Goal: Task Accomplishment & Management: Manage account settings

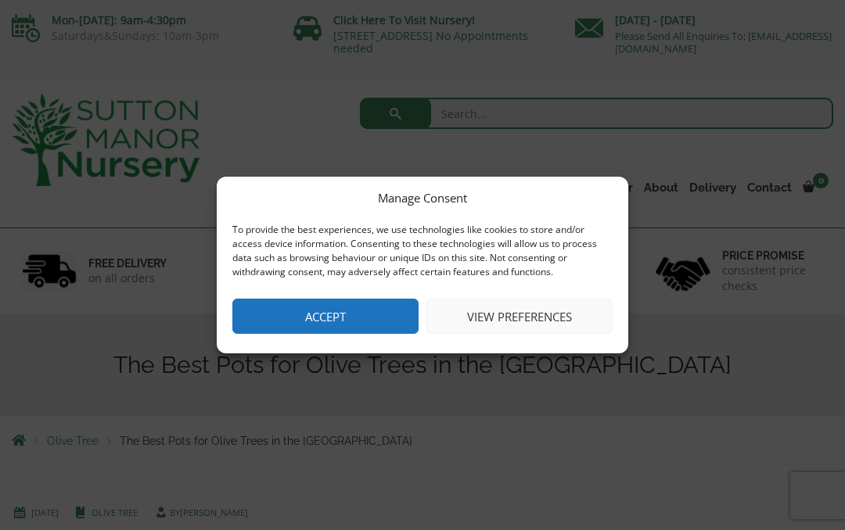
click at [532, 314] on button "View preferences" at bounding box center [519, 316] width 186 height 35
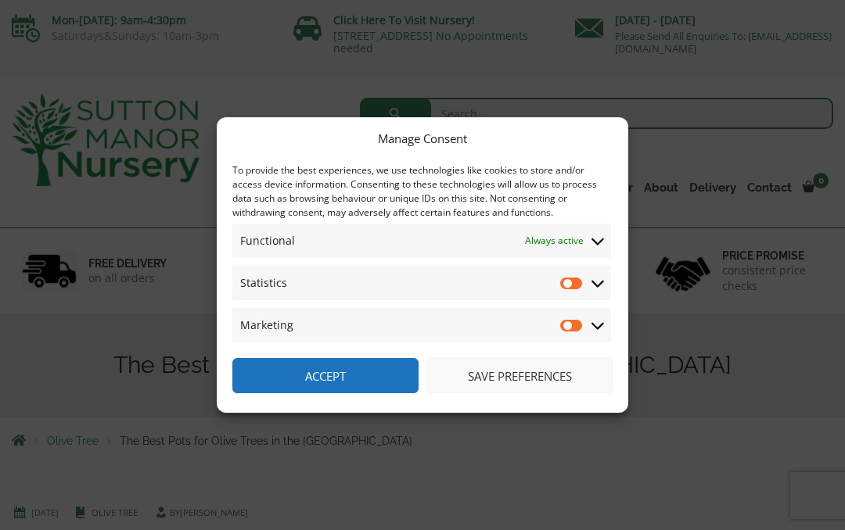
click at [577, 284] on input "Statistics" at bounding box center [571, 283] width 23 height 16
click at [576, 285] on input "Statistics" at bounding box center [571, 283] width 23 height 16
checkbox input "false"
click at [603, 288] on icon at bounding box center [597, 283] width 13 height 14
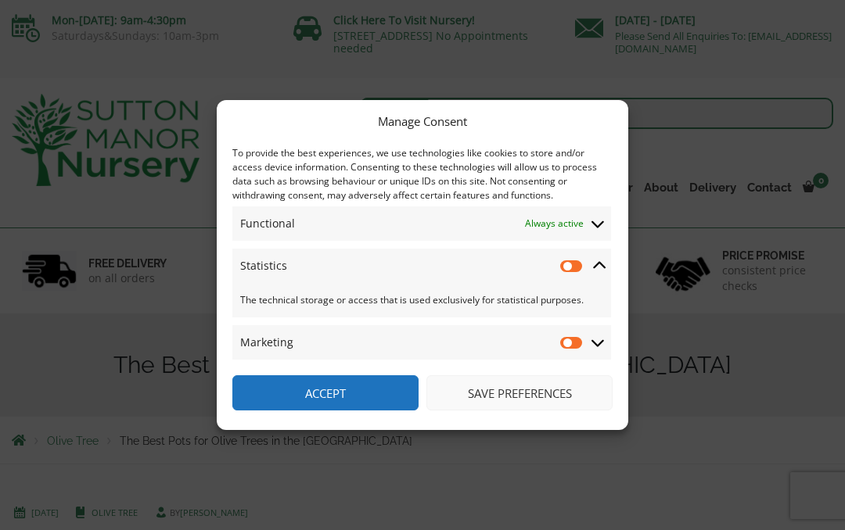
click at [601, 340] on icon at bounding box center [597, 342] width 13 height 14
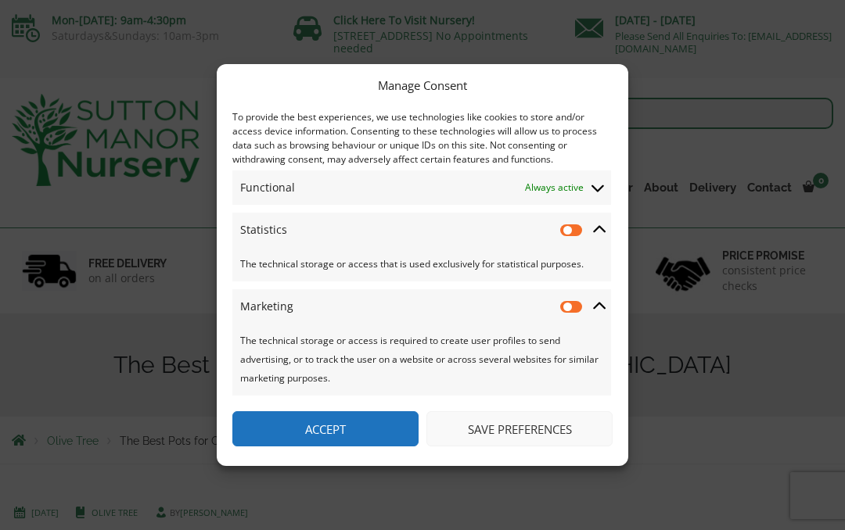
click at [591, 180] on span "Functional Functional Always active" at bounding box center [421, 187] width 378 height 34
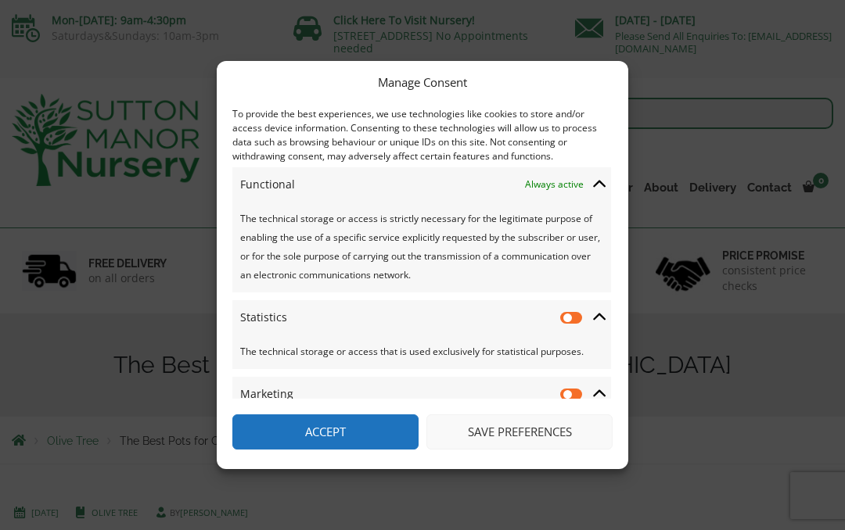
click at [603, 321] on icon at bounding box center [599, 317] width 13 height 14
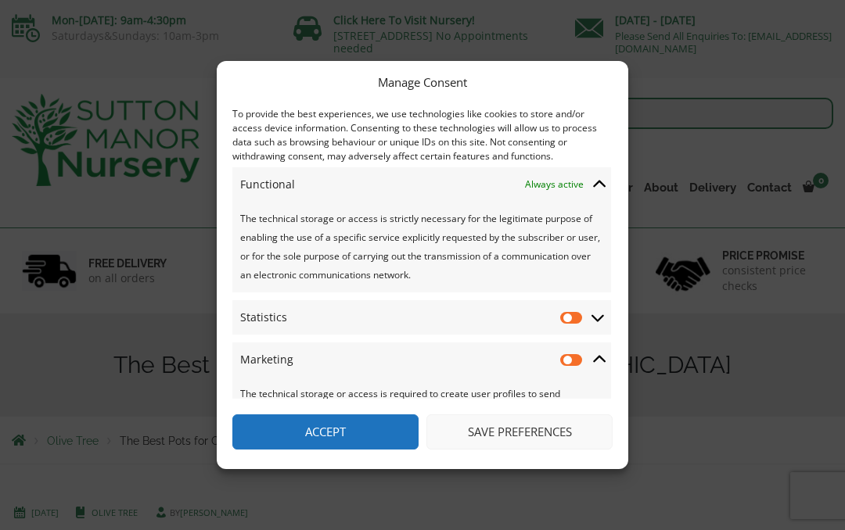
click at [602, 356] on icon at bounding box center [599, 360] width 13 height 14
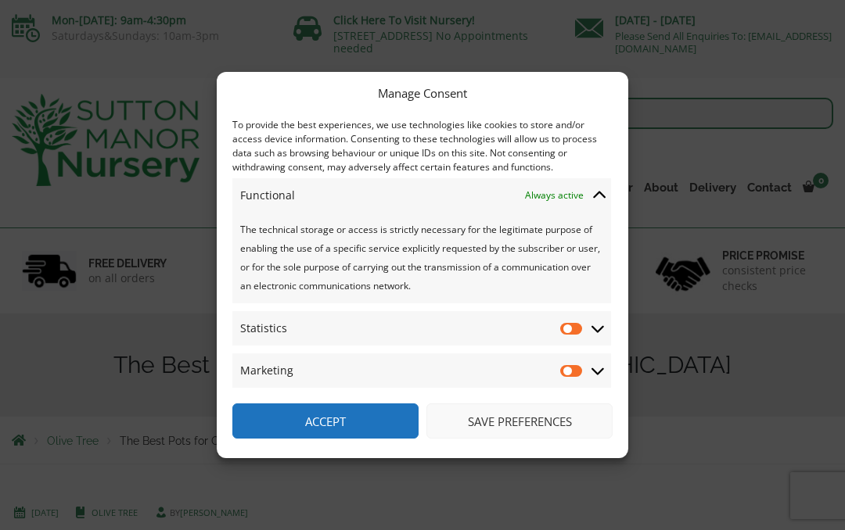
click at [563, 372] on input "Marketing" at bounding box center [571, 371] width 23 height 16
click at [576, 372] on input "Marketing" at bounding box center [571, 371] width 23 height 16
checkbox input "false"
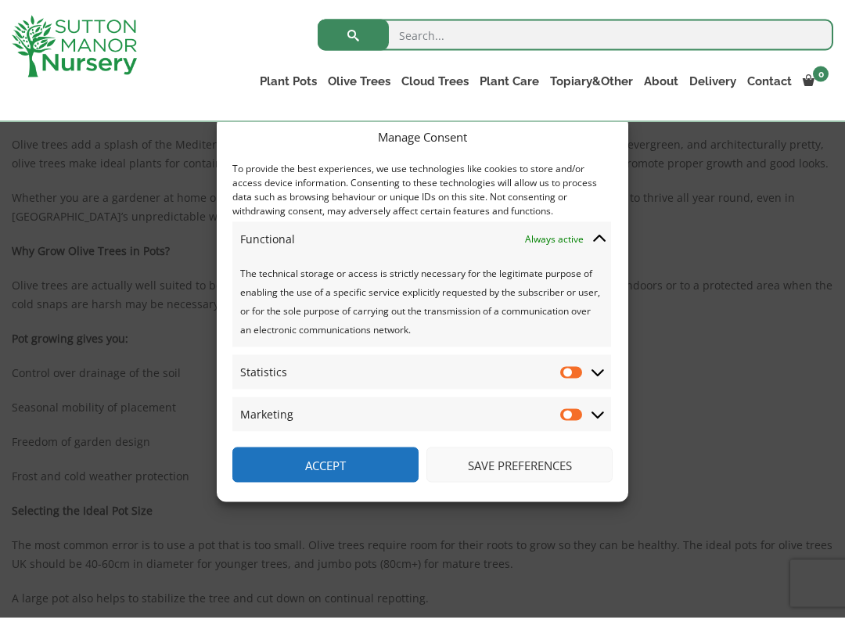
scroll to position [393, 0]
click at [550, 464] on button "Save preferences" at bounding box center [519, 464] width 186 height 35
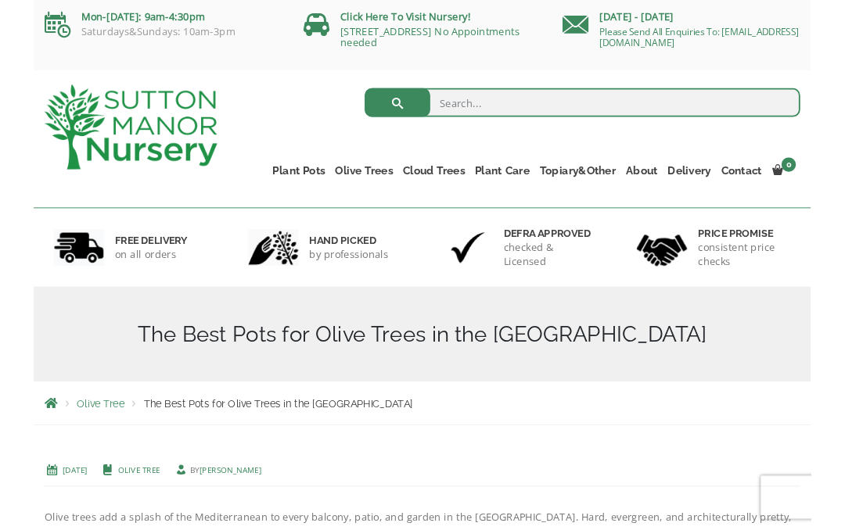
scroll to position [12, 0]
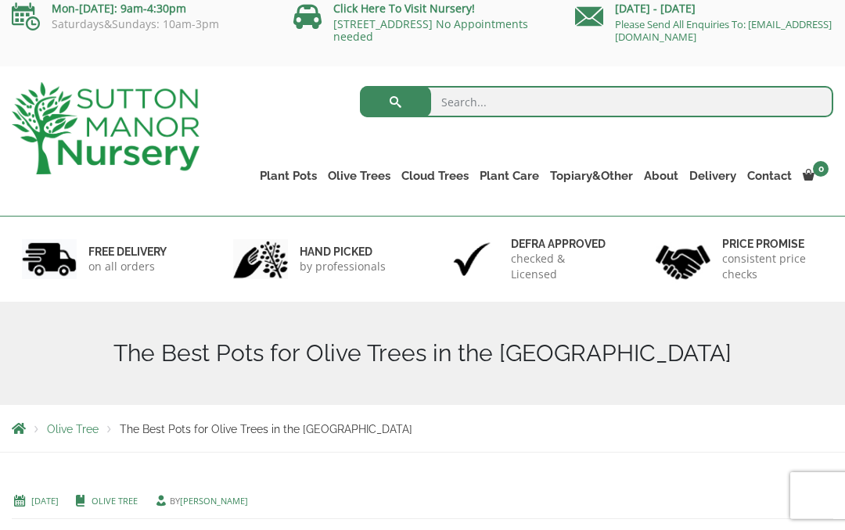
click at [0, 0] on link "Vietnamese Terracotta" at bounding box center [0, 0] width 0 height 0
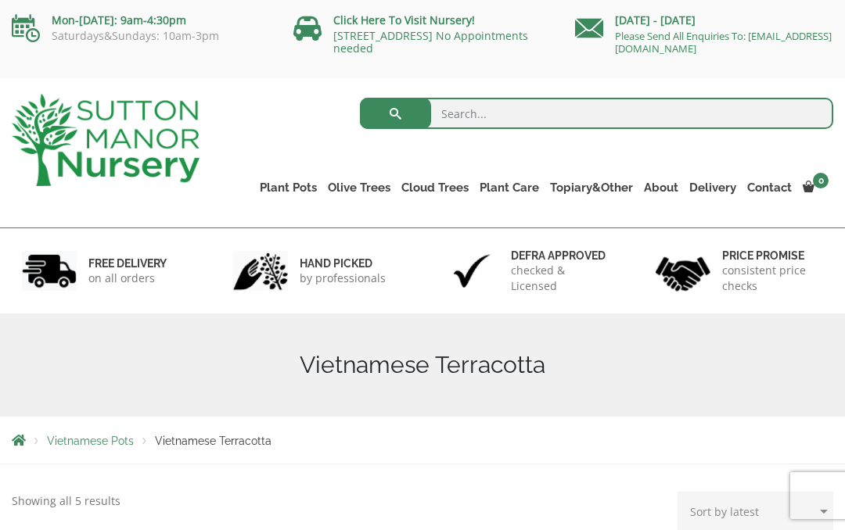
click at [0, 0] on link "Gnarled Olive Trees" at bounding box center [0, 0] width 0 height 0
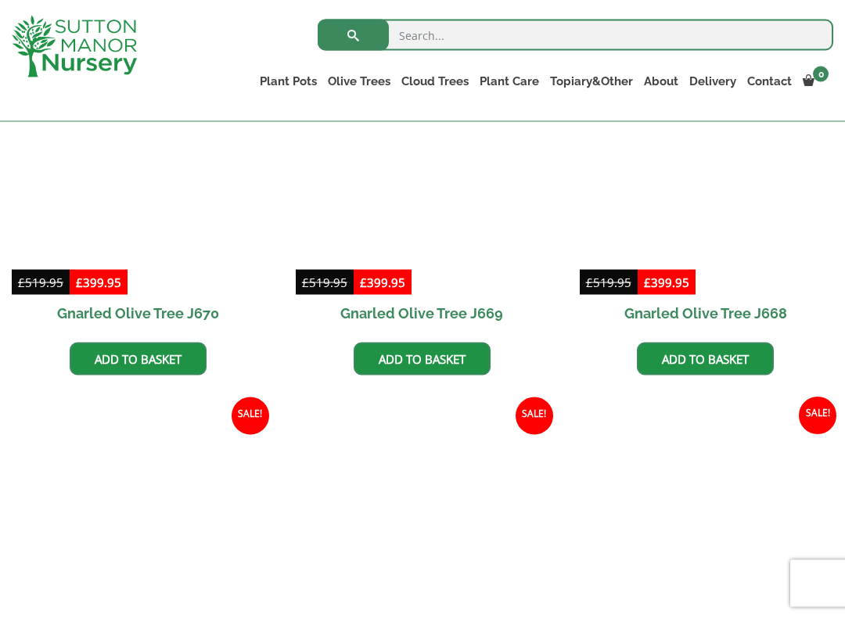
scroll to position [1210, 0]
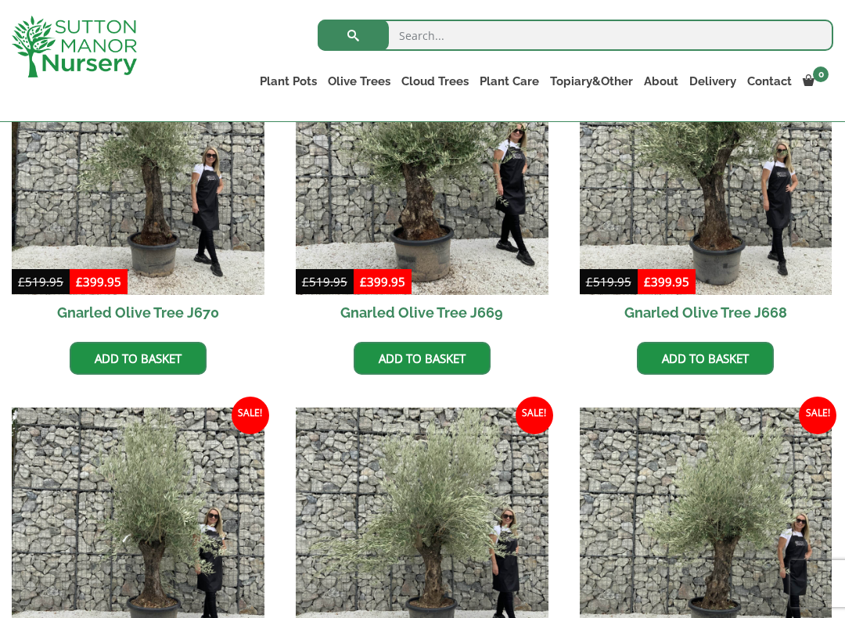
click at [0, 0] on link "Ilex Crenata Cloud Trees" at bounding box center [0, 0] width 0 height 0
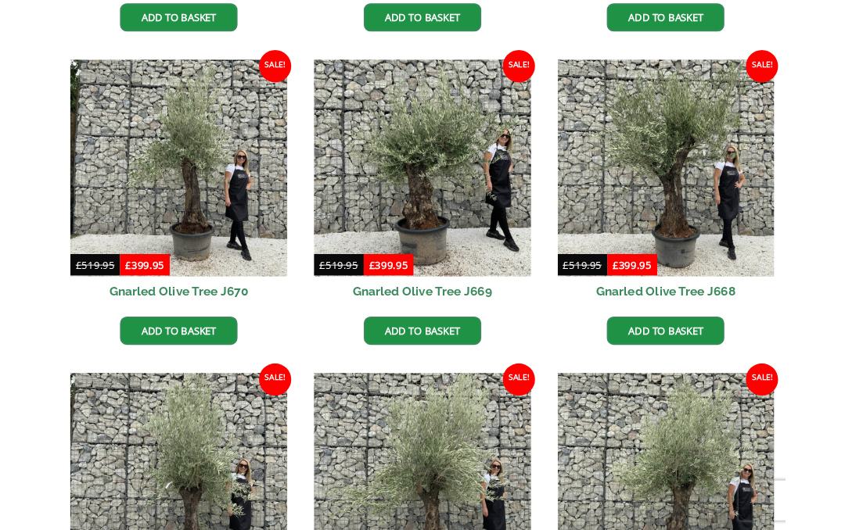
scroll to position [1253, 0]
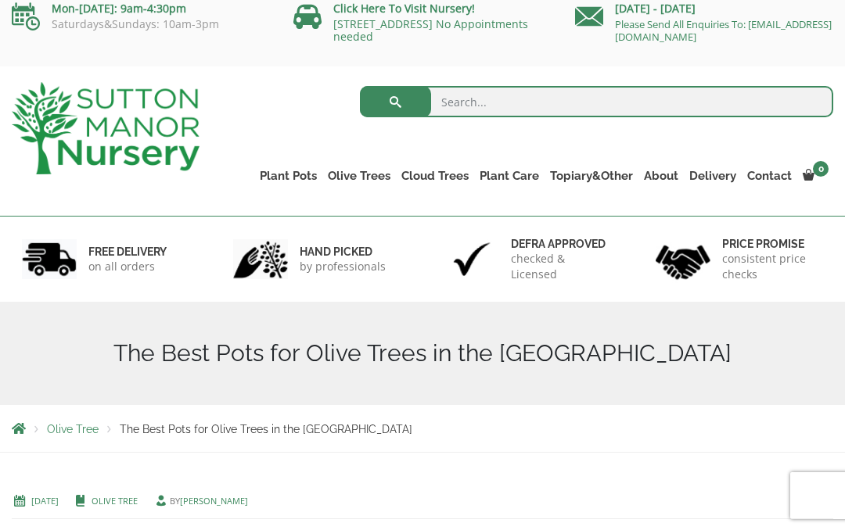
scroll to position [12, 0]
